Goal: Information Seeking & Learning: Learn about a topic

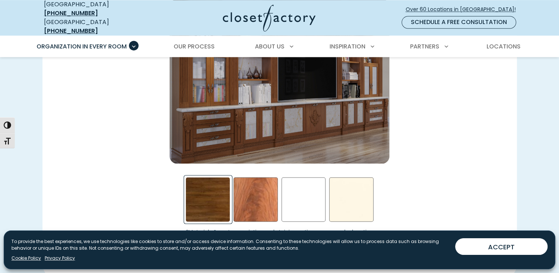
scroll to position [1127, 0]
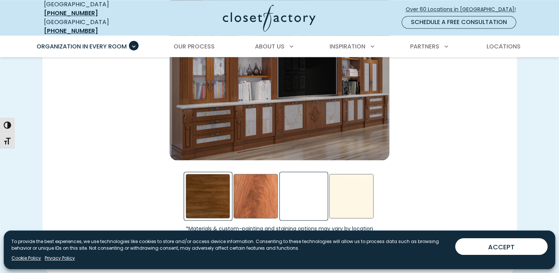
click at [293, 191] on div "White Swatch" at bounding box center [303, 196] width 44 height 44
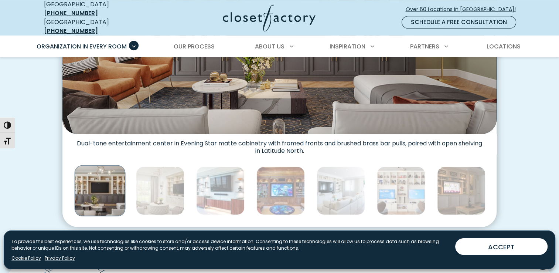
scroll to position [358, 0]
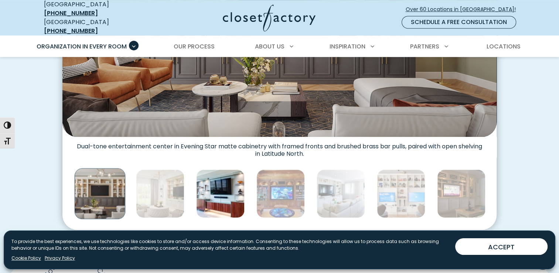
click at [222, 192] on img "Thumbnail Gallery" at bounding box center [220, 193] width 48 height 48
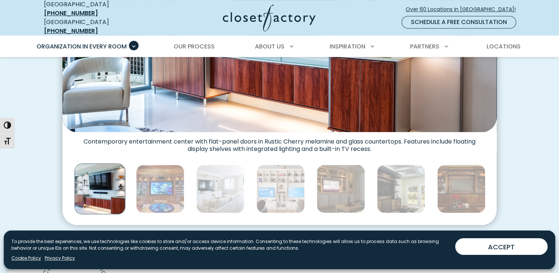
scroll to position [369, 0]
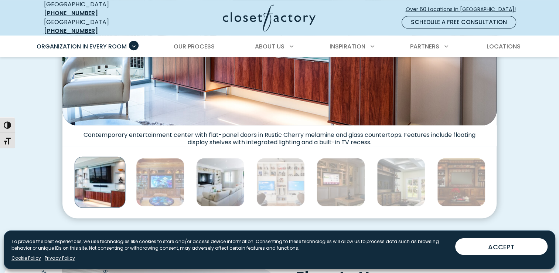
click at [235, 187] on img "Thumbnail Gallery" at bounding box center [220, 182] width 48 height 48
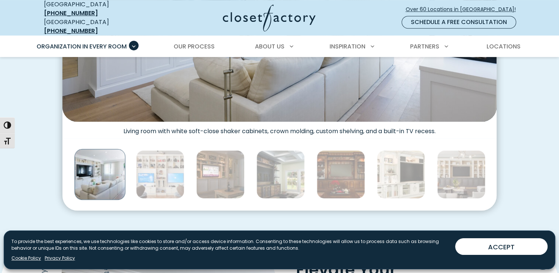
scroll to position [370, 0]
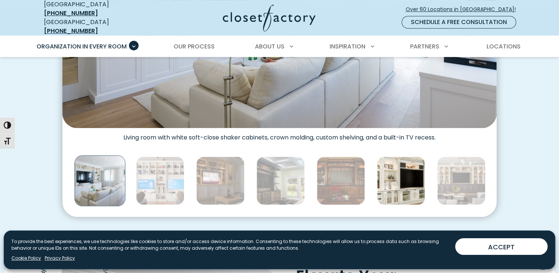
click at [416, 184] on img "Thumbnail Gallery" at bounding box center [401, 180] width 48 height 48
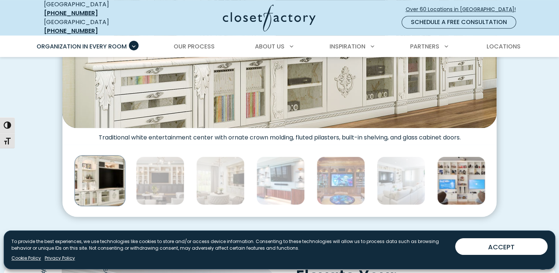
click at [461, 173] on img "Thumbnail Gallery" at bounding box center [461, 180] width 48 height 48
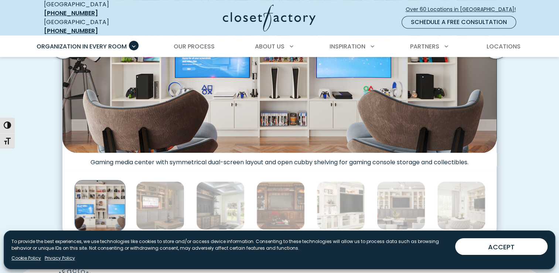
scroll to position [349, 0]
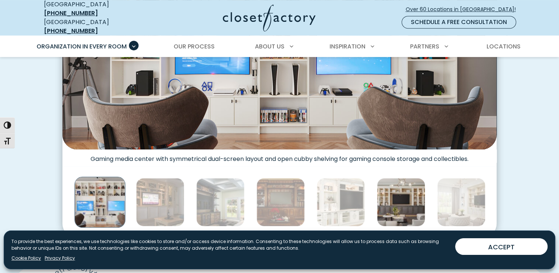
click at [389, 192] on img "Thumbnail Gallery" at bounding box center [401, 202] width 48 height 48
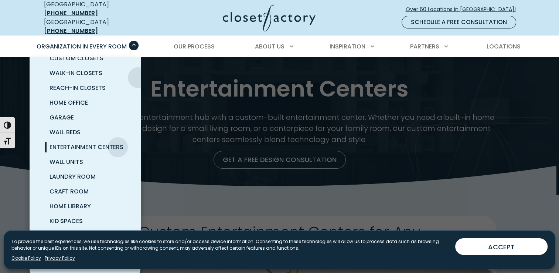
scroll to position [21, 0]
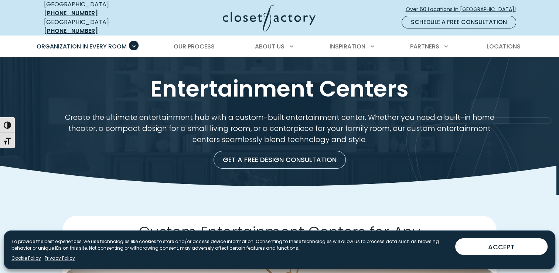
click at [199, 171] on div "Entertainment Centers Create the ultimate entertainment hub with a custom-built…" at bounding box center [279, 118] width 559 height 123
